Goal: Information Seeking & Learning: Check status

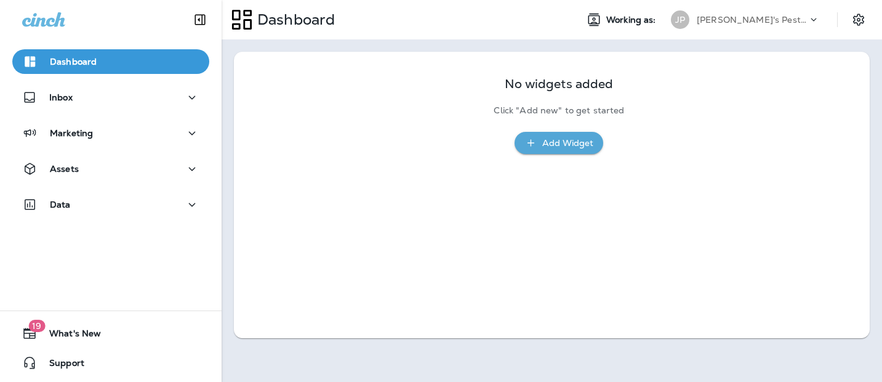
click at [807, 31] on div "JP Joshua's Pest Control - [GEOGRAPHIC_DATA]" at bounding box center [746, 19] width 164 height 25
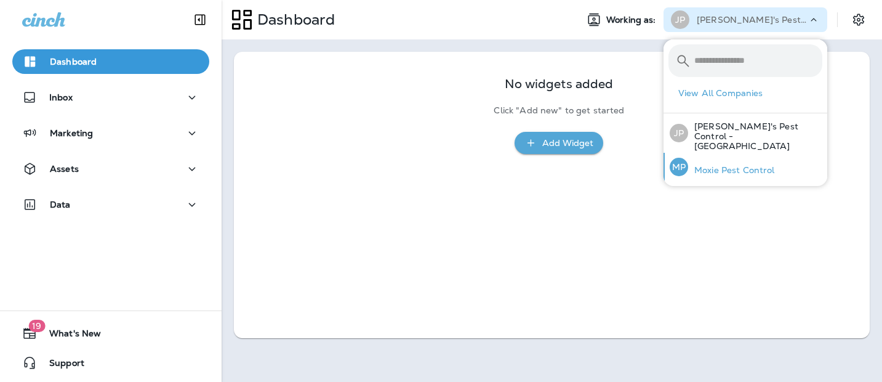
click at [752, 153] on div "MP Moxie Pest Control" at bounding box center [722, 167] width 115 height 28
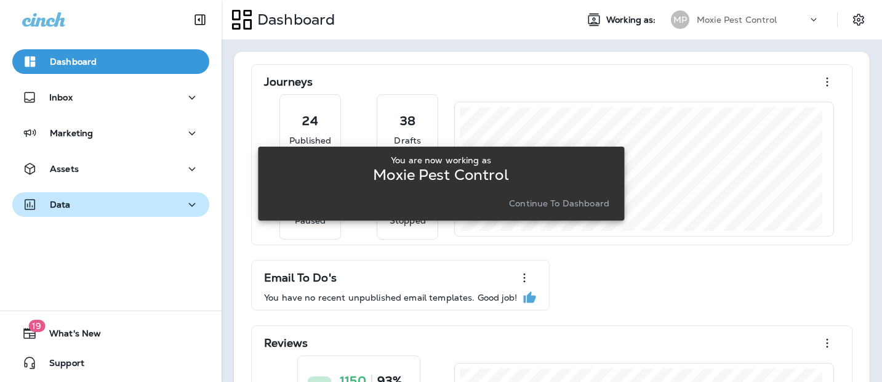
click at [154, 206] on div "Data" at bounding box center [110, 204] width 177 height 15
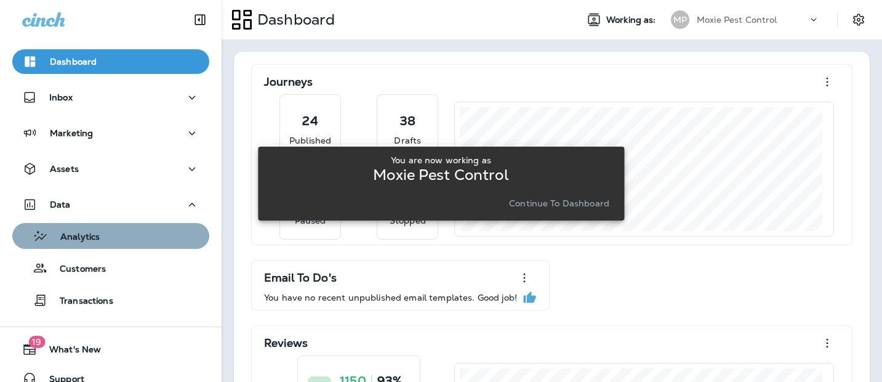
click at [165, 223] on button "Analytics" at bounding box center [110, 236] width 197 height 26
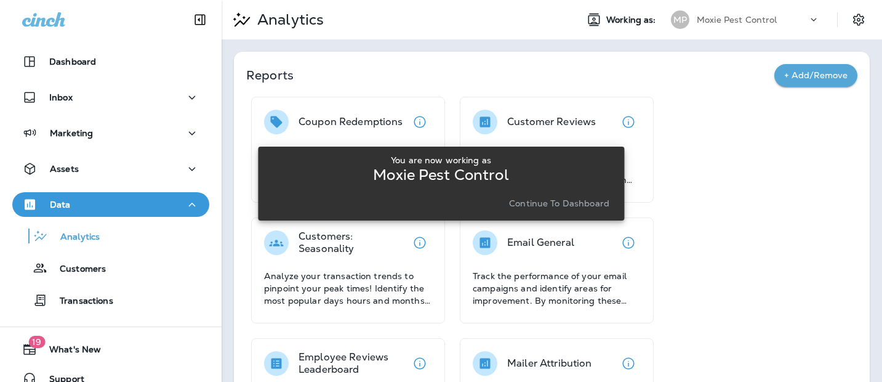
click at [575, 135] on div "You are now working as Moxie Pest Control Continue to Dashboard" at bounding box center [441, 183] width 366 height 367
click at [570, 196] on button "Continue to Dashboard" at bounding box center [559, 203] width 110 height 17
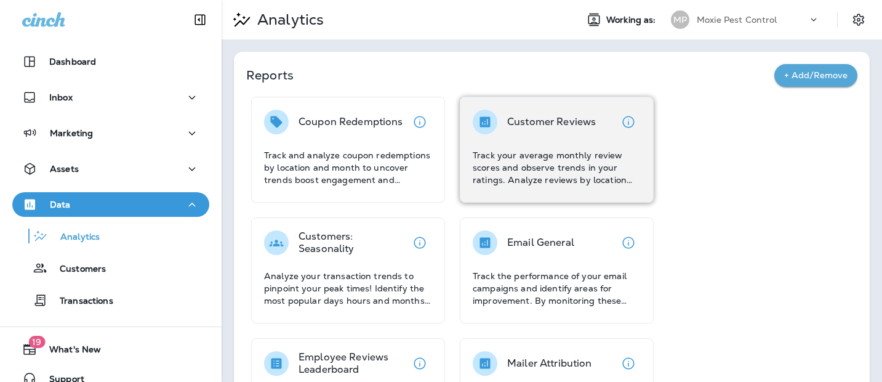
click at [565, 132] on div "Customer Reviews" at bounding box center [551, 122] width 89 height 25
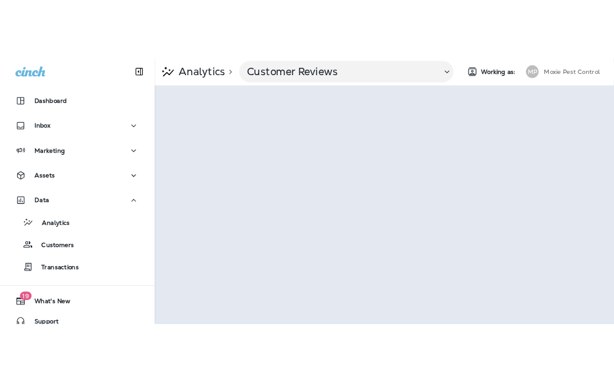
scroll to position [0, 2]
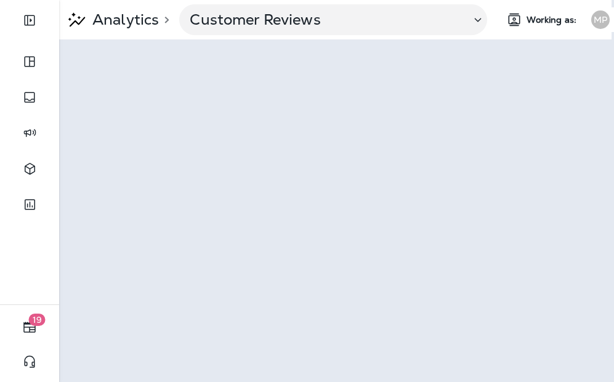
click at [542, 18] on span "Working as:" at bounding box center [552, 20] width 52 height 10
click at [601, 20] on div "MP" at bounding box center [600, 19] width 18 height 18
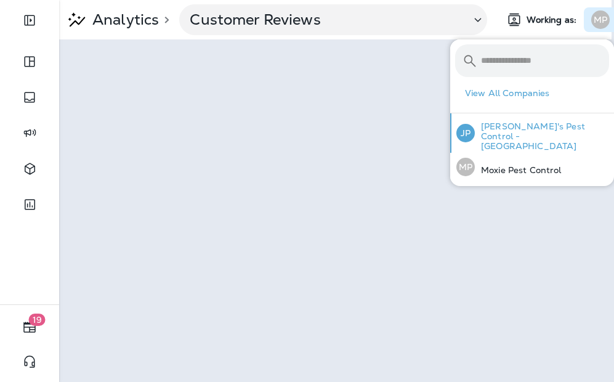
click at [510, 123] on p "[PERSON_NAME]'s Pest Control - [GEOGRAPHIC_DATA]" at bounding box center [542, 136] width 134 height 30
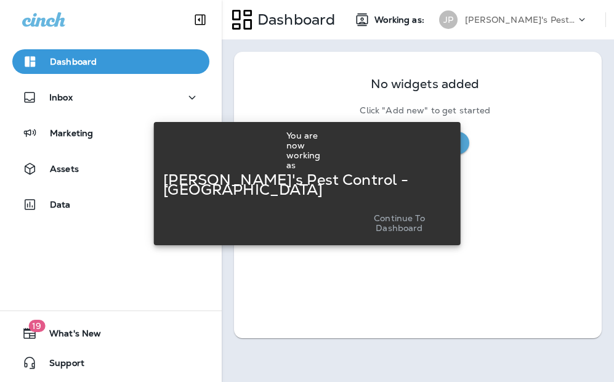
click at [395, 220] on p "Continue to Dashboard" at bounding box center [399, 223] width 93 height 20
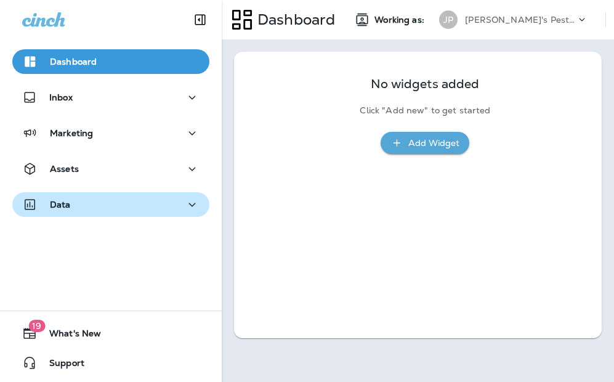
click at [38, 212] on button "Data" at bounding box center [110, 204] width 197 height 25
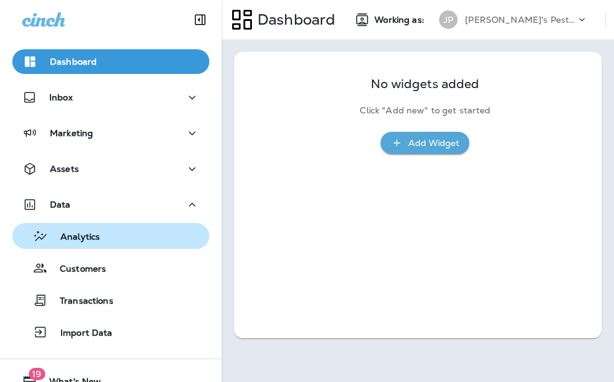
click at [118, 241] on div "Analytics" at bounding box center [110, 236] width 187 height 18
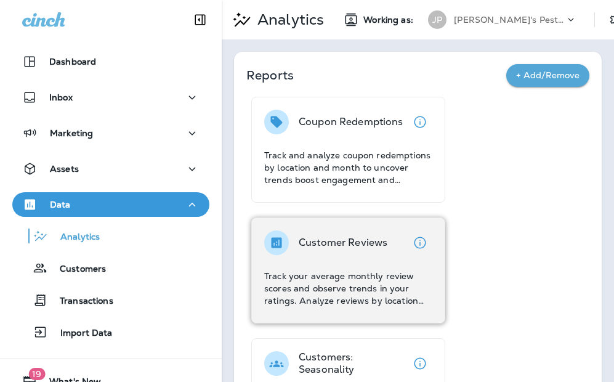
click at [356, 272] on p "Track your average monthly review scores and observe trends in your ratings. An…" at bounding box center [348, 288] width 168 height 37
